Goal: Task Accomplishment & Management: Manage account settings

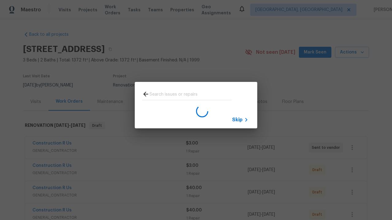
click at [237, 120] on span "Skip" at bounding box center [237, 120] width 10 height 6
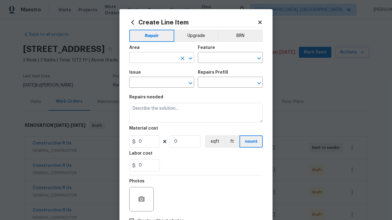
click at [153, 58] on input "text" at bounding box center [153, 58] width 48 height 9
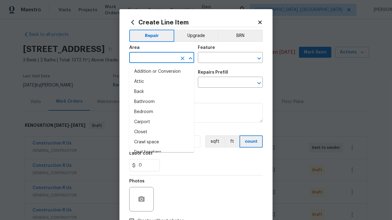
type input "Bedroom"
click at [162, 112] on li "Bedroom" at bounding box center [161, 112] width 65 height 10
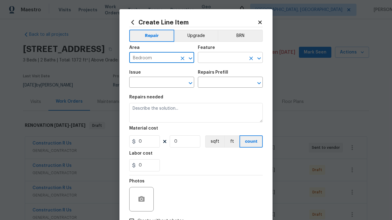
type input "Bedroom"
click at [222, 58] on input "text" at bounding box center [222, 58] width 48 height 9
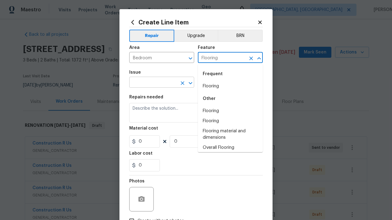
click at [230, 86] on li "Flooring" at bounding box center [230, 86] width 65 height 10
type input "Flooring"
click at [153, 83] on input "text" at bounding box center [153, 82] width 48 height 9
type input "Wallpaper"
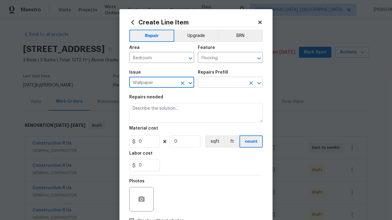
type input "Wallpaper"
click at [222, 83] on input "text" at bounding box center [222, 82] width 48 height 9
type input "Remove"
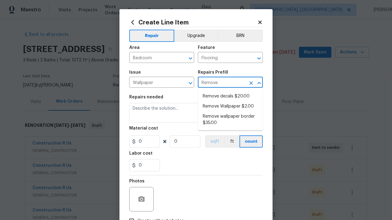
click at [230, 96] on li "Remove decals $20.00" at bounding box center [230, 97] width 65 height 10
type input "Walls and Ceiling"
type textarea "Remove decals from door/wall/ceiling"
type input "1"
type input "Remove decals $20.00"
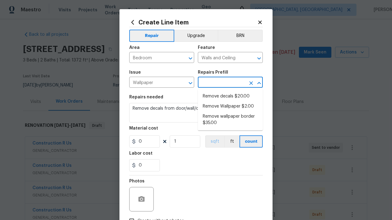
type input "20"
type input "Remove decals $20.00"
type input "2"
click at [214, 142] on button "sqft" at bounding box center [214, 142] width 19 height 12
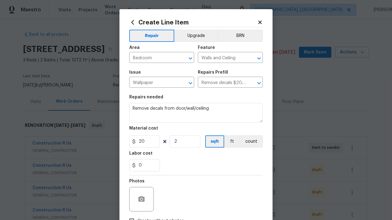
click at [132, 216] on input "Create without photos" at bounding box center [132, 222] width 12 height 12
checkbox input "true"
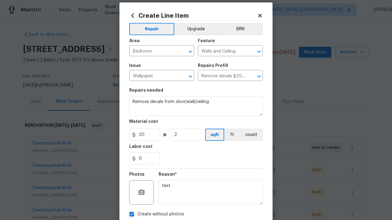
type textarea "test"
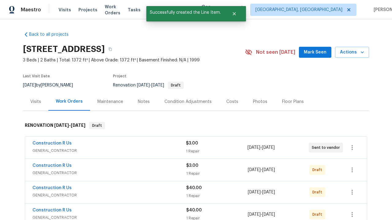
checkbox input "true"
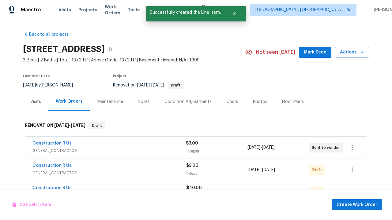
click at [358, 205] on span "Create Work Order" at bounding box center [356, 205] width 41 height 8
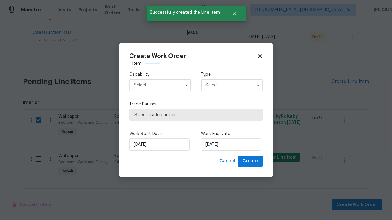
click at [160, 85] on input "text" at bounding box center [160, 85] width 62 height 12
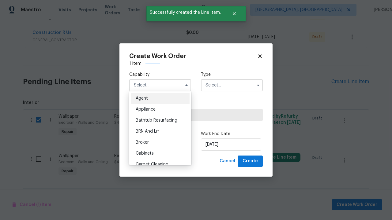
type input "General Contractor"
click at [232, 85] on input "text" at bounding box center [232, 85] width 62 height 12
type input "Renovation"
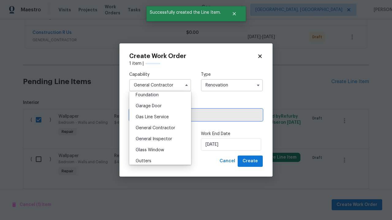
click at [191, 115] on span "Select trade partner" at bounding box center [195, 115] width 123 height 6
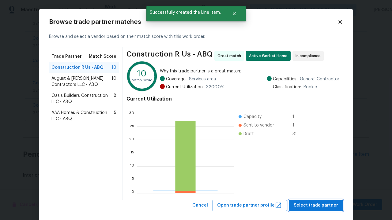
click at [317, 202] on span "Select trade partner" at bounding box center [316, 206] width 44 height 8
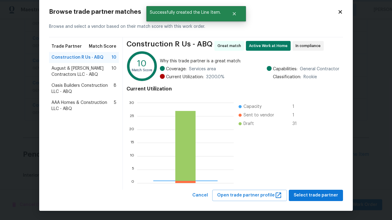
scroll to position [86, 96]
click at [251, 176] on span "Create" at bounding box center [249, 177] width 15 height 8
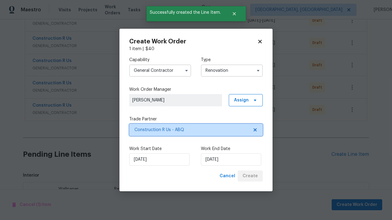
scroll to position [804, 0]
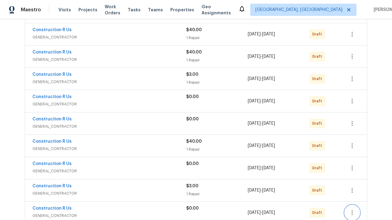
click at [352, 211] on icon "button" at bounding box center [351, 213] width 1 height 5
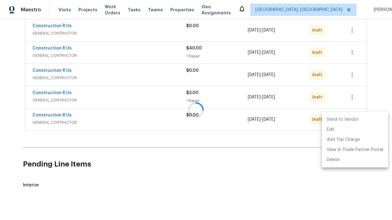
click at [354, 120] on li "Send to Vendor" at bounding box center [355, 120] width 66 height 10
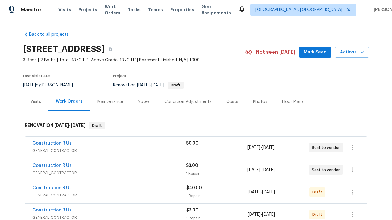
click at [352, 148] on icon "button" at bounding box center [351, 147] width 1 height 5
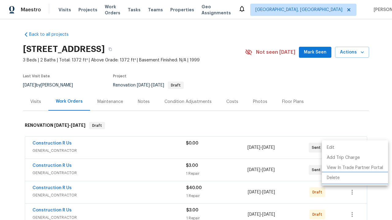
click at [354, 178] on li "Delete" at bounding box center [355, 178] width 66 height 10
